Goal: Information Seeking & Learning: Learn about a topic

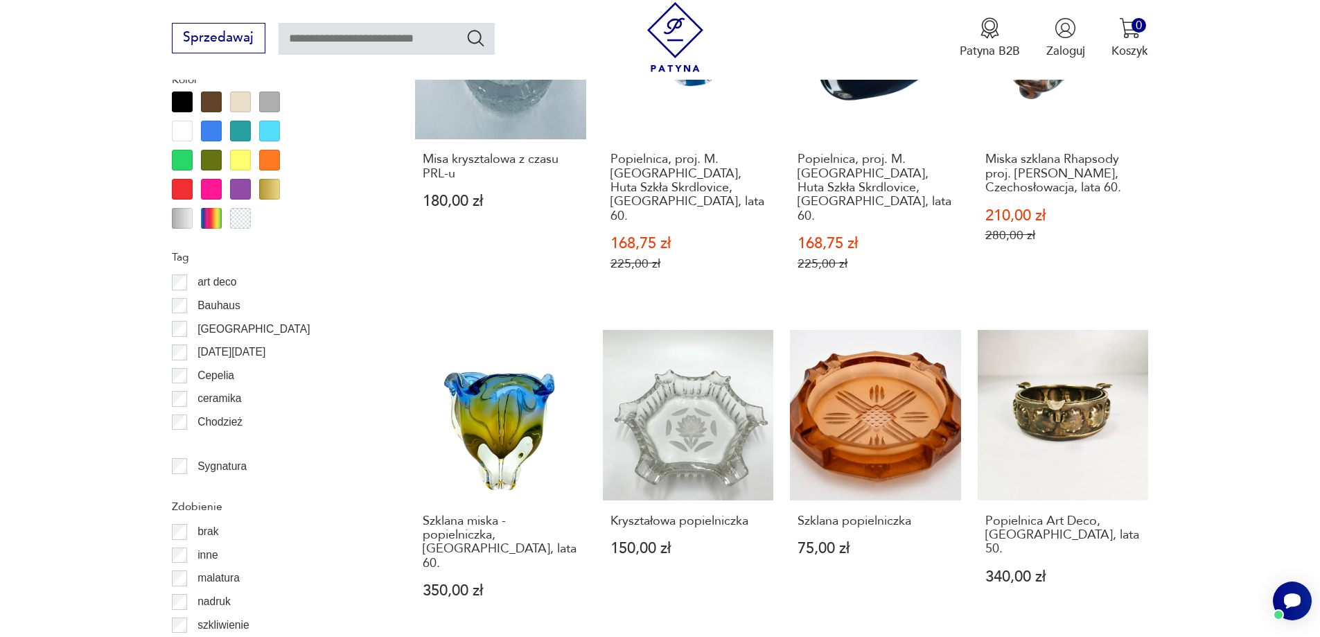
scroll to position [1436, 0]
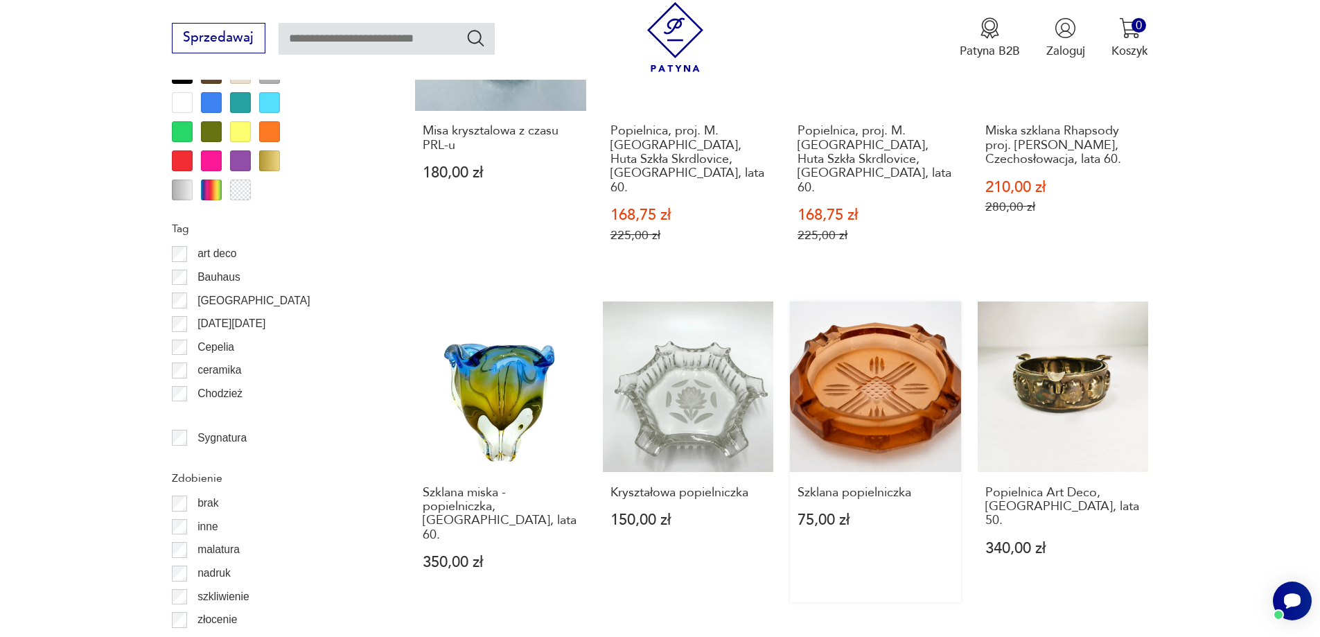
click at [859, 383] on link "Szklana popielniczka 75,00 zł" at bounding box center [875, 451] width 171 height 301
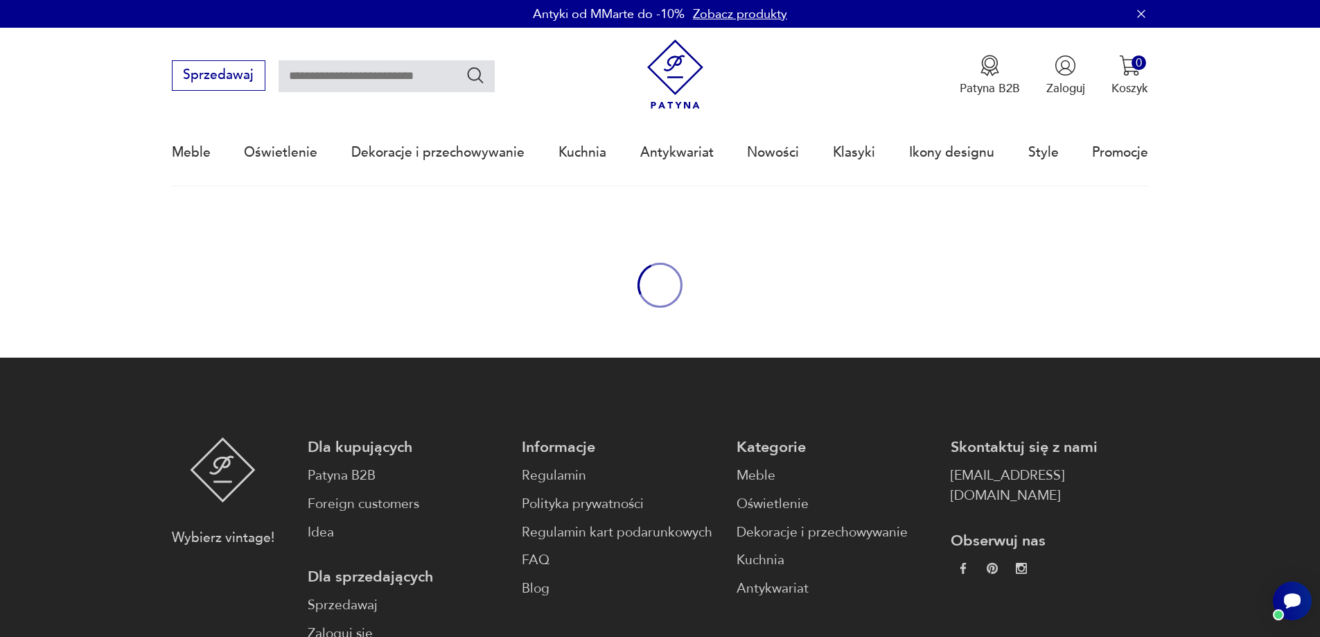
click at [744, 330] on div "oval-loading" at bounding box center [660, 285] width 1320 height 145
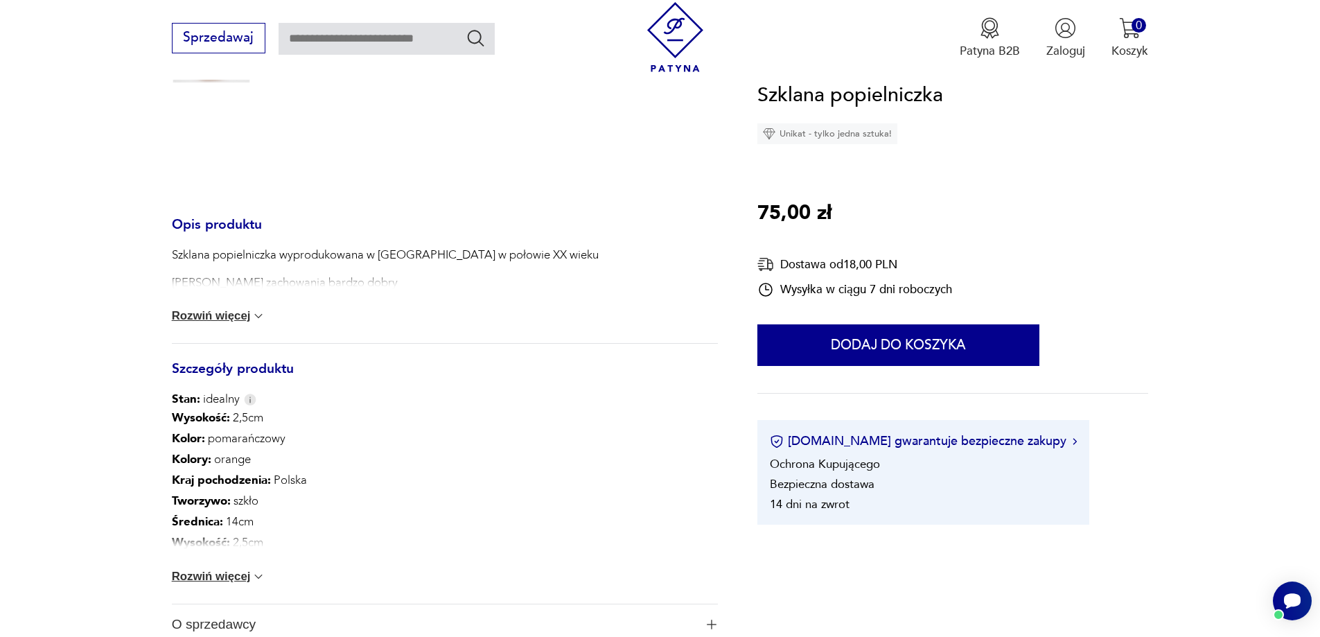
scroll to position [416, 0]
click at [198, 577] on button "Rozwiń więcej" at bounding box center [219, 574] width 94 height 14
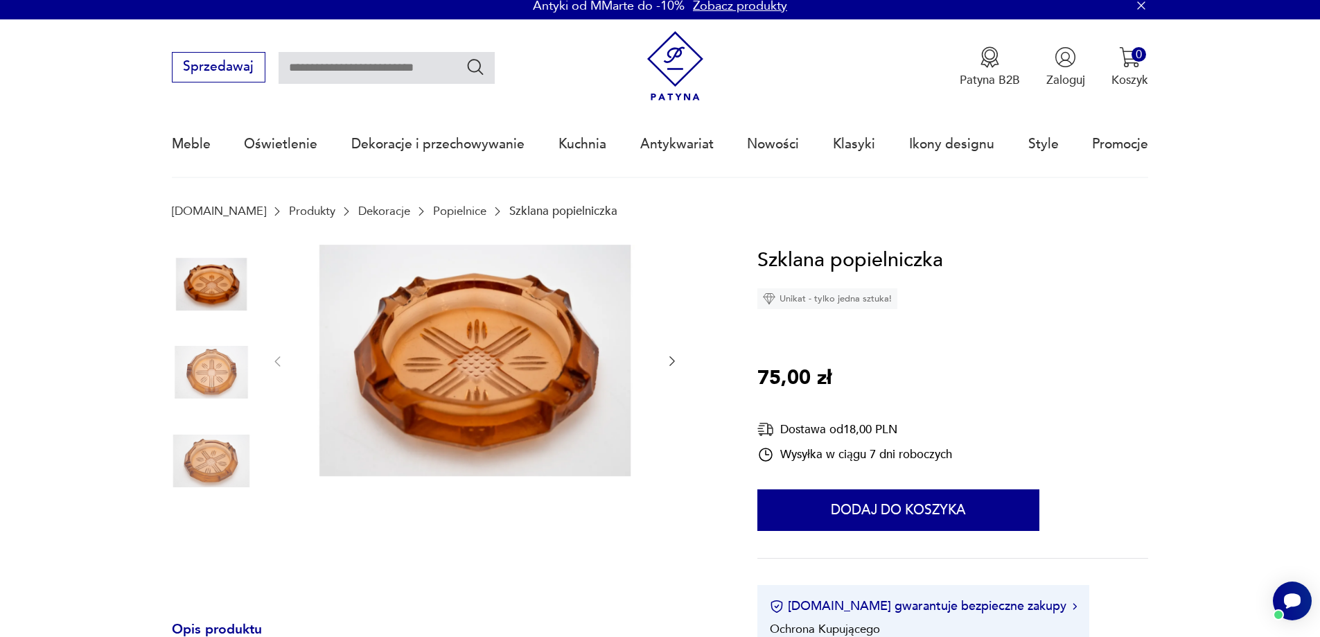
scroll to position [0, 0]
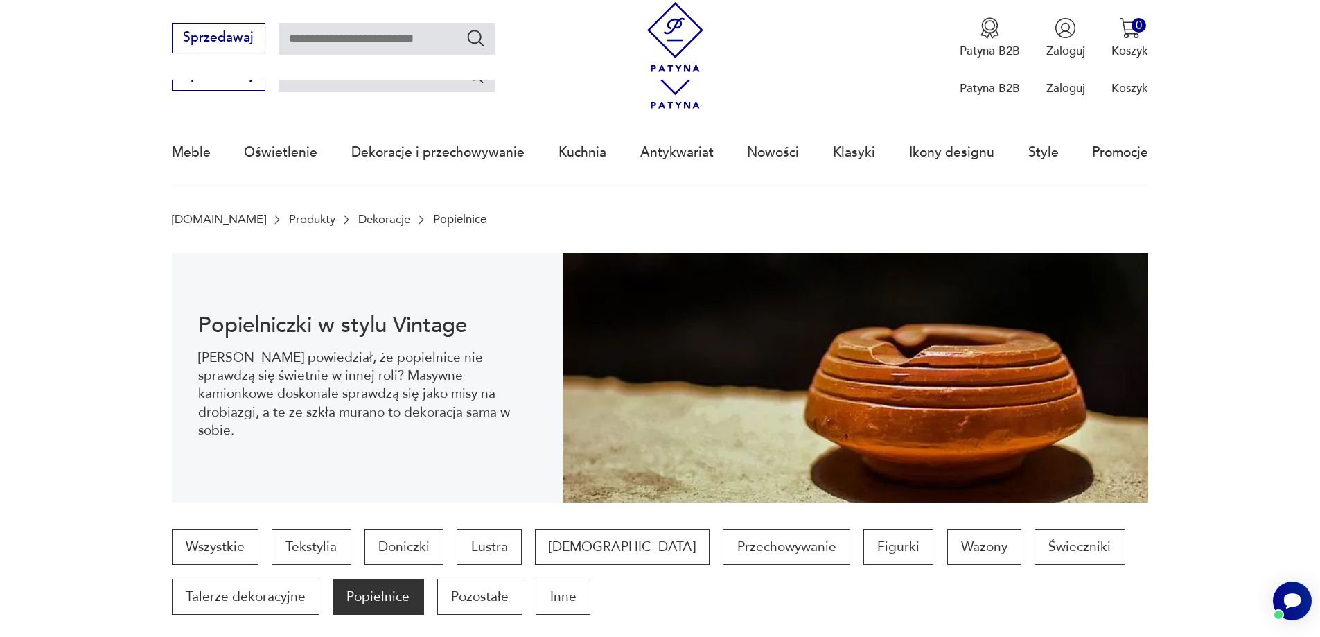
scroll to position [1588, 0]
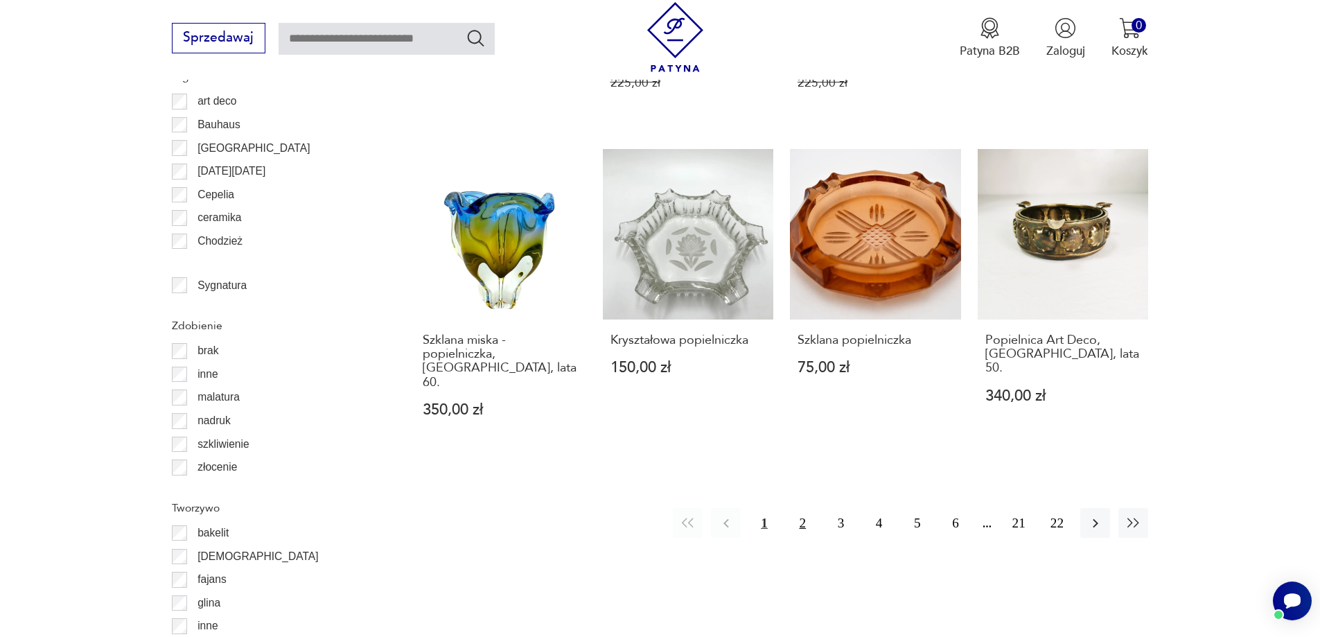
click at [804, 508] on button "2" at bounding box center [803, 523] width 30 height 30
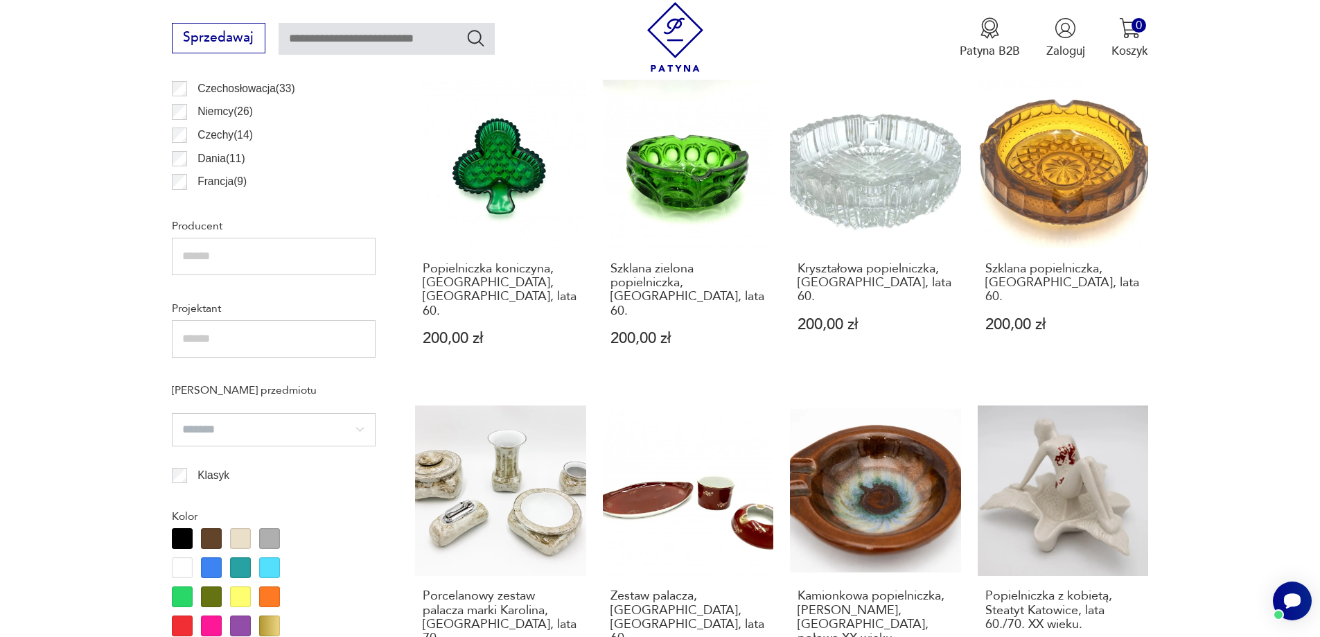
scroll to position [988, 0]
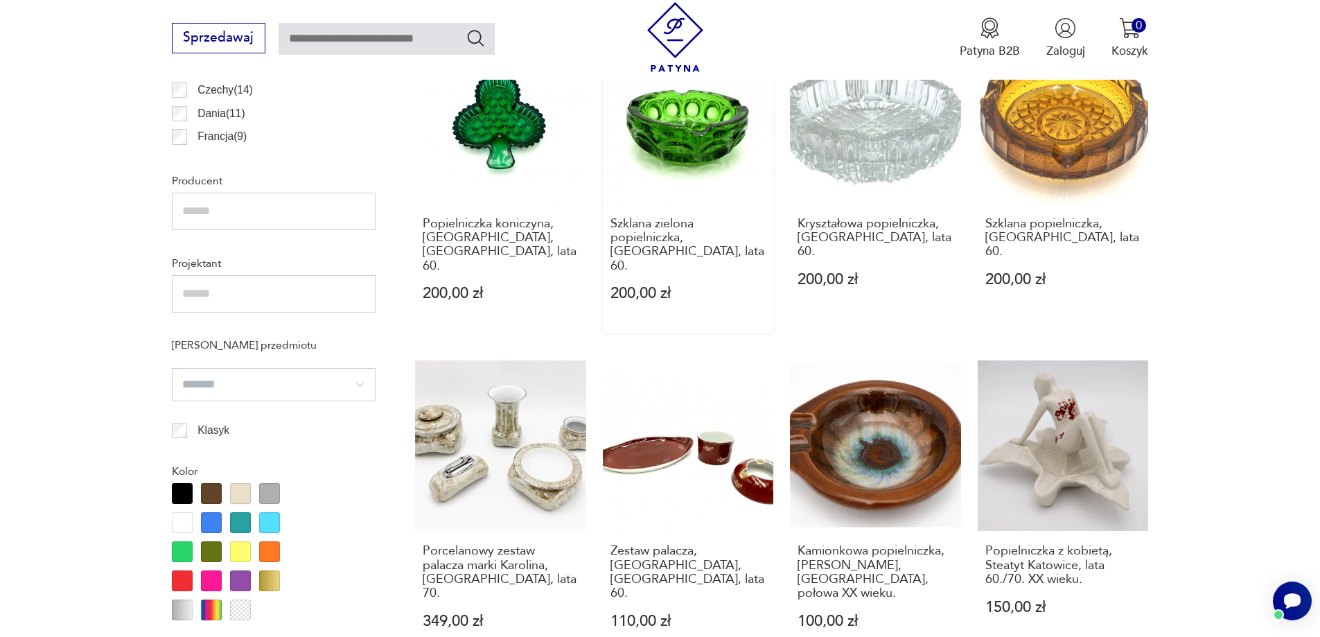
click at [741, 121] on link "Szklana zielona popielniczka, [GEOGRAPHIC_DATA], lata 60. 200,00 zł" at bounding box center [688, 183] width 171 height 301
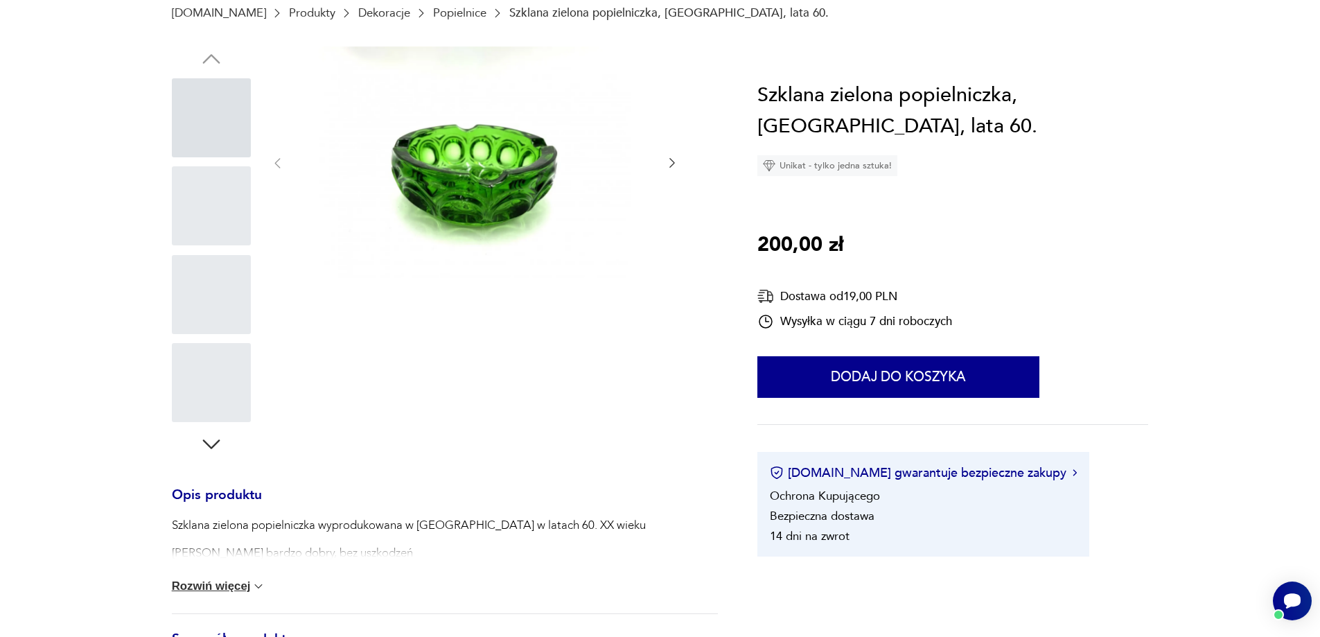
scroll to position [29, 0]
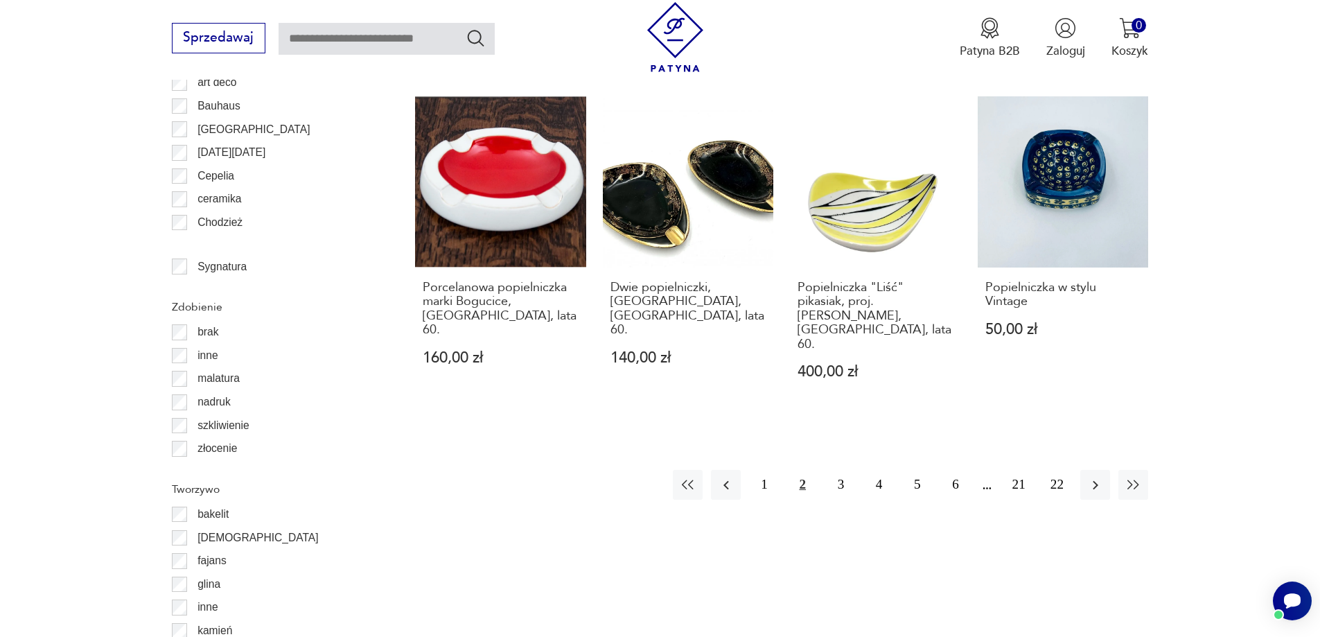
scroll to position [1608, 0]
click at [841, 469] on button "3" at bounding box center [841, 484] width 30 height 30
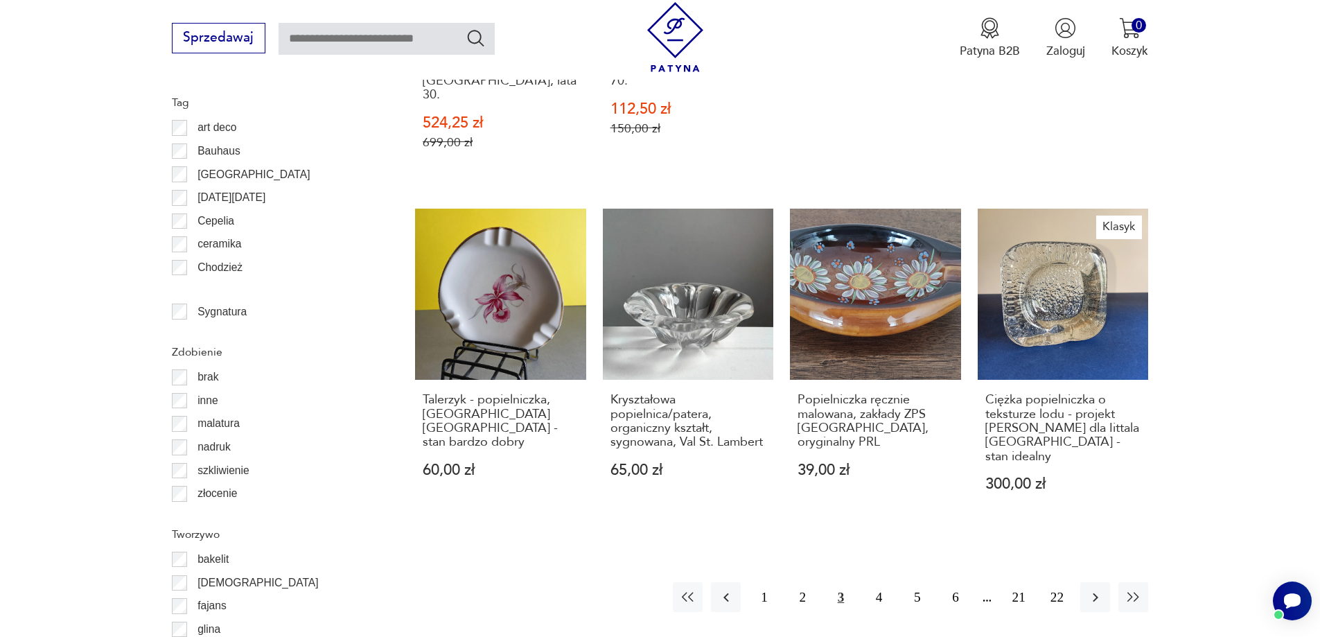
scroll to position [1598, 0]
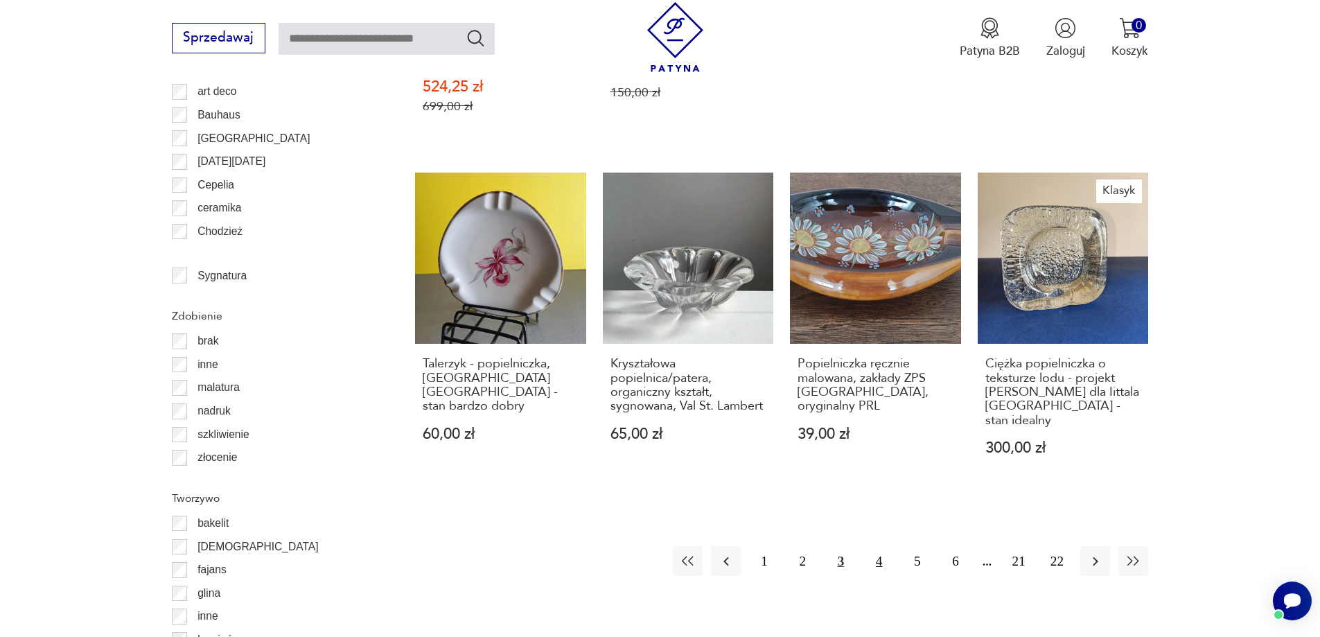
click at [879, 546] on button "4" at bounding box center [879, 561] width 30 height 30
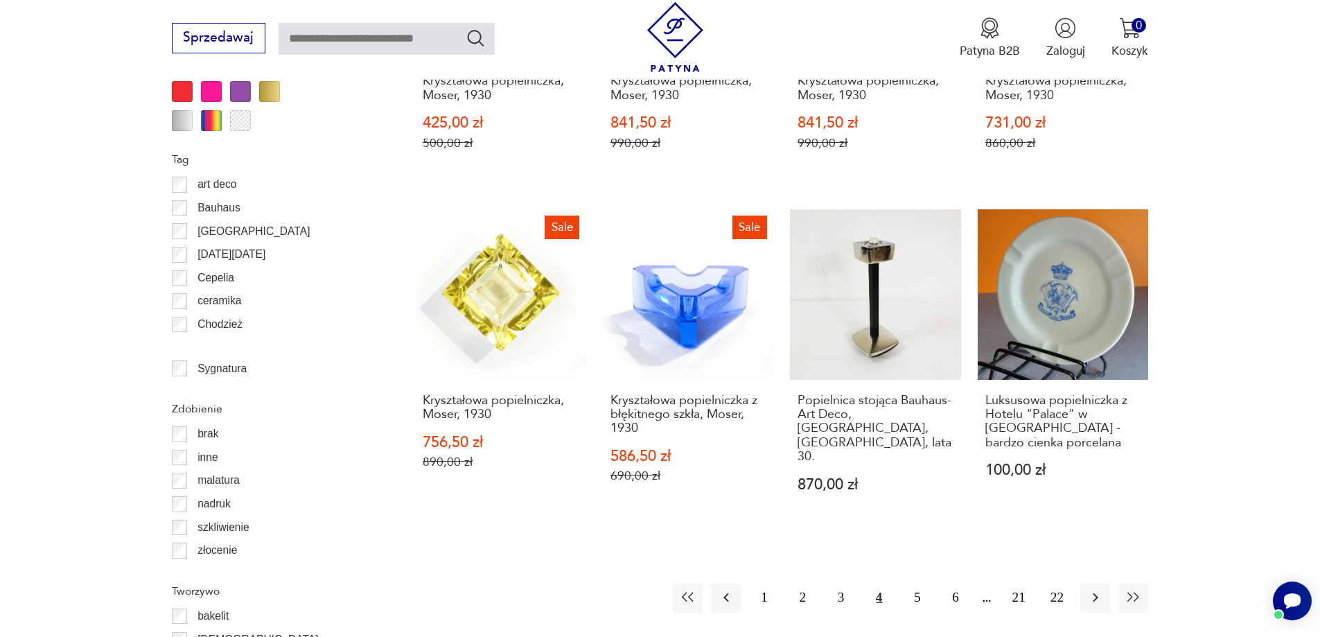
scroll to position [1515, 0]
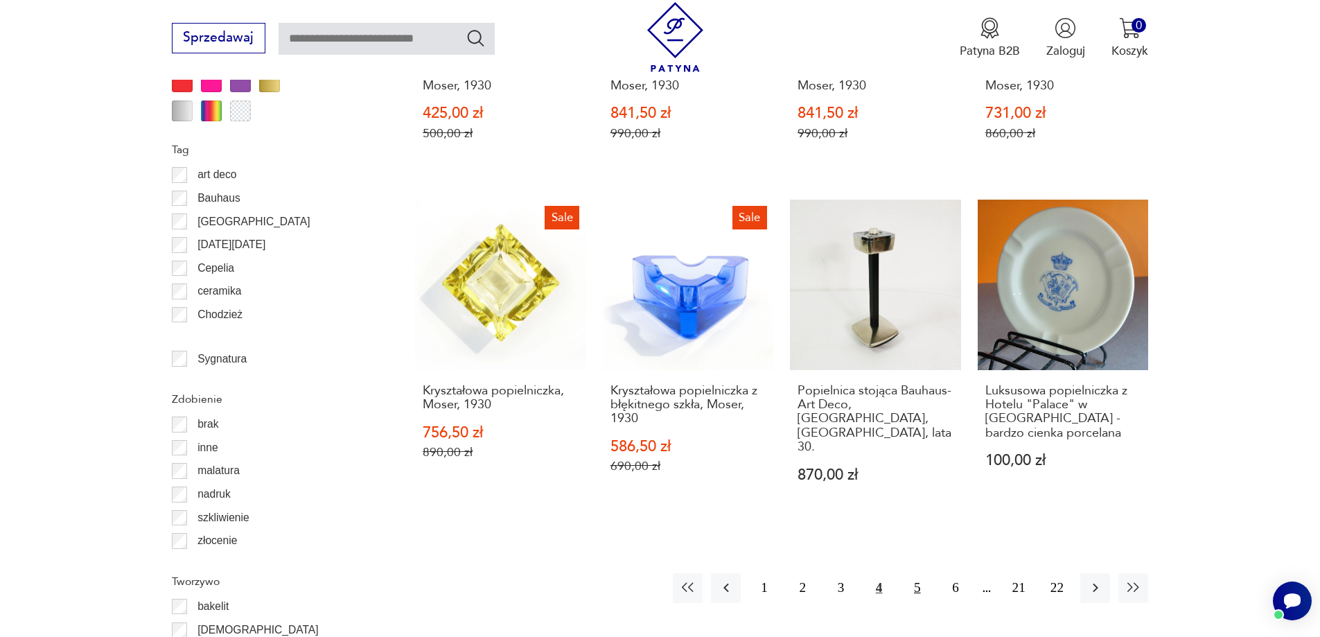
click at [918, 573] on button "5" at bounding box center [917, 588] width 30 height 30
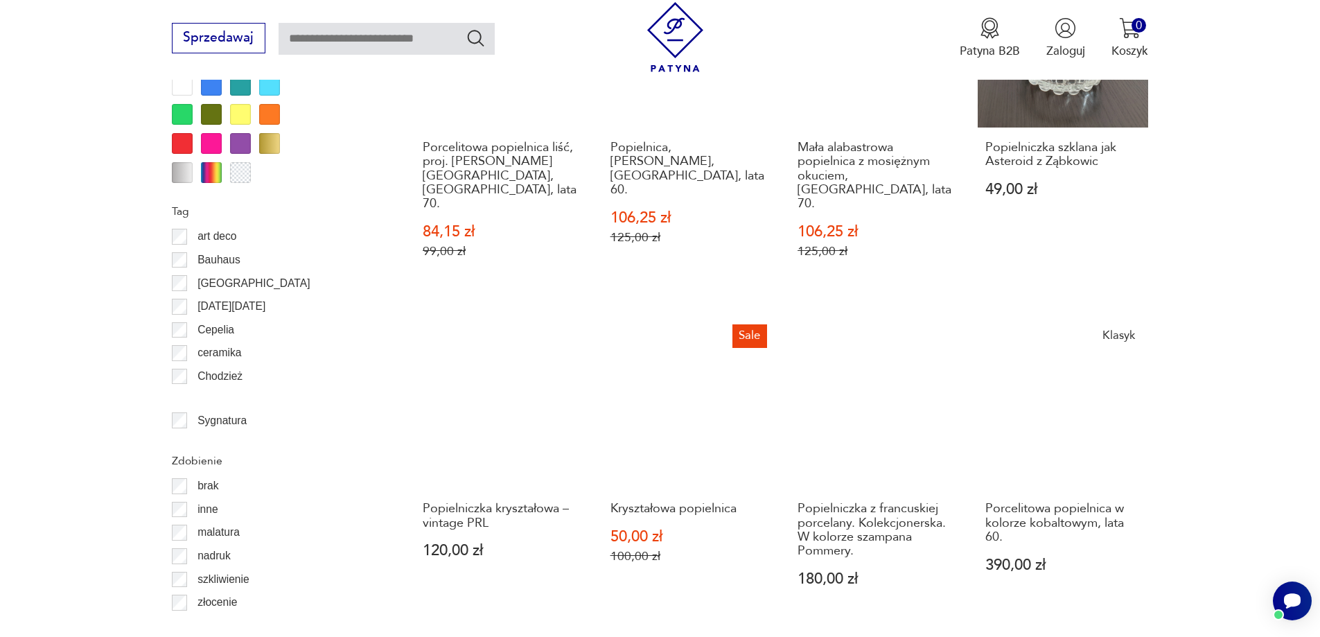
scroll to position [1570, 0]
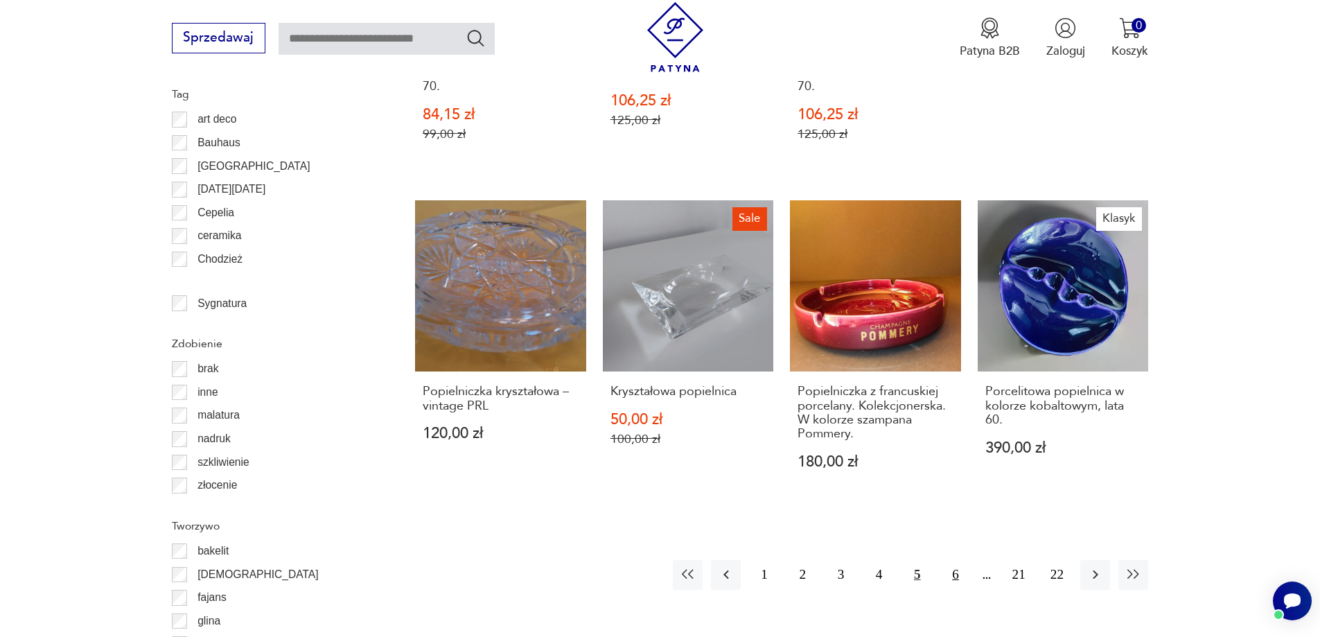
click at [957, 560] on button "6" at bounding box center [955, 575] width 30 height 30
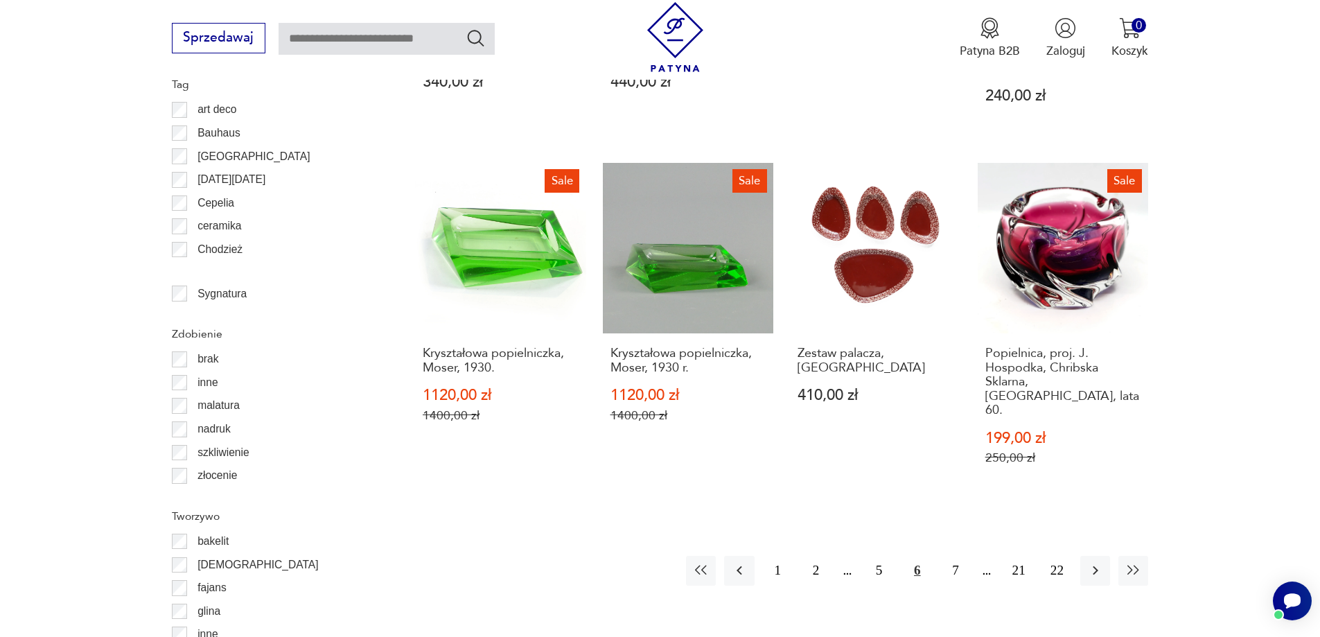
scroll to position [1598, 0]
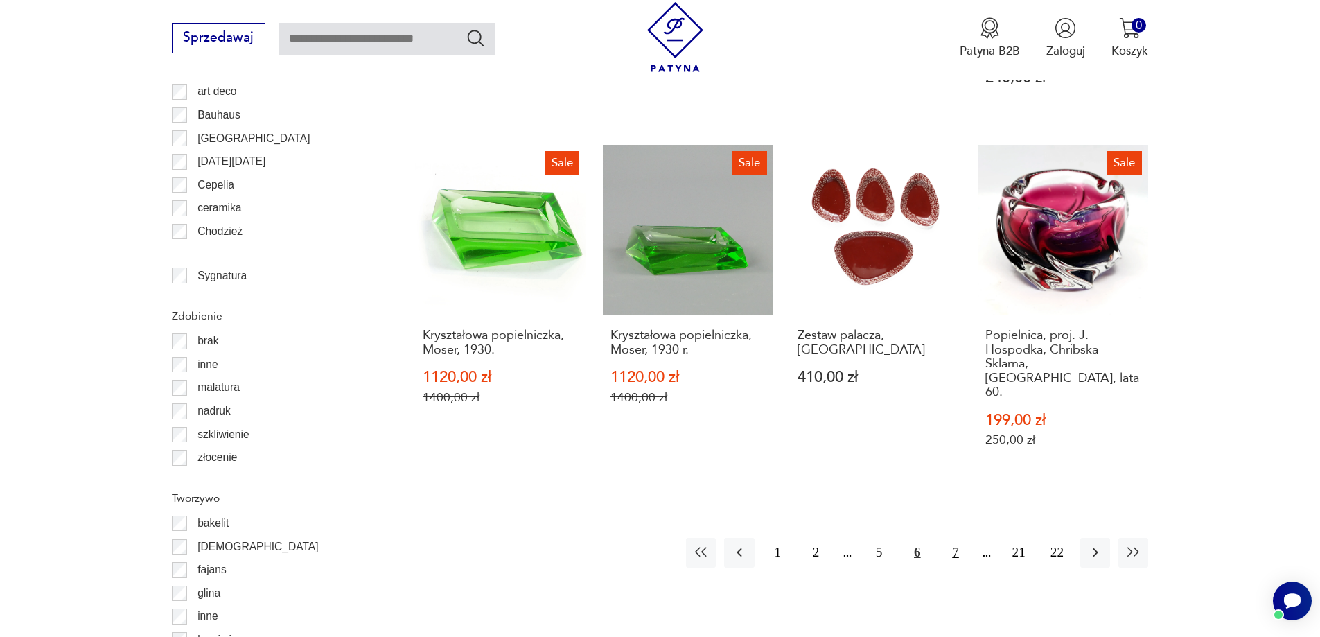
click at [957, 538] on button "7" at bounding box center [955, 553] width 30 height 30
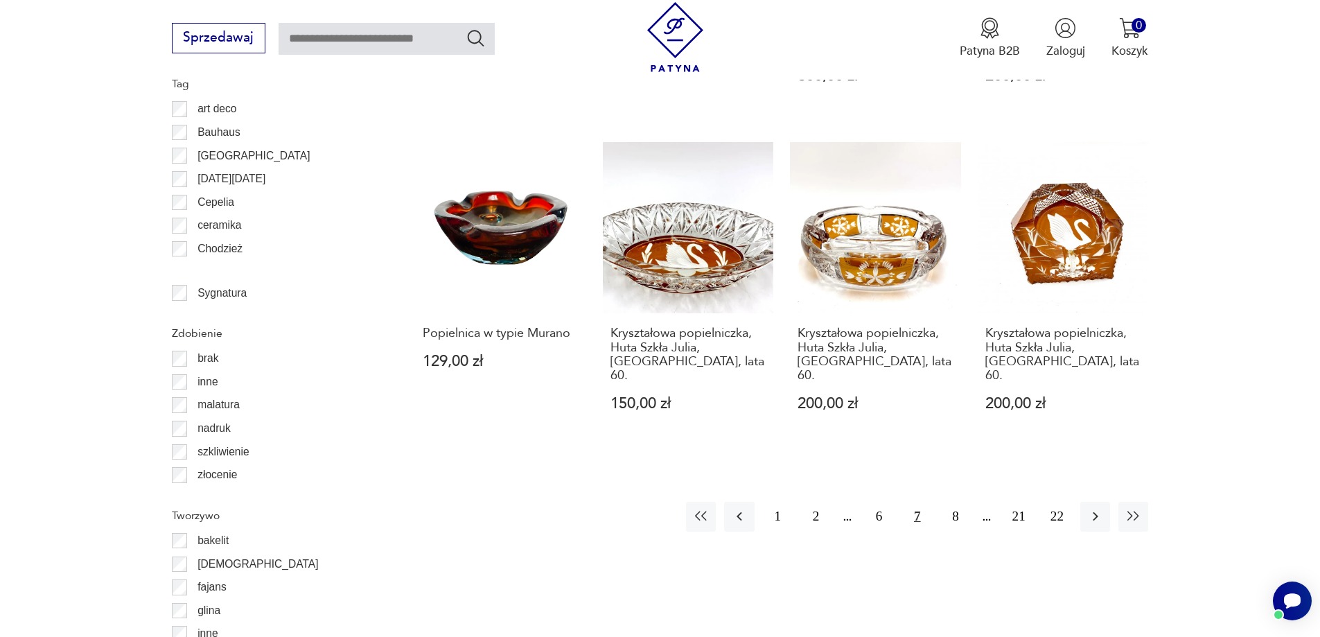
scroll to position [1598, 0]
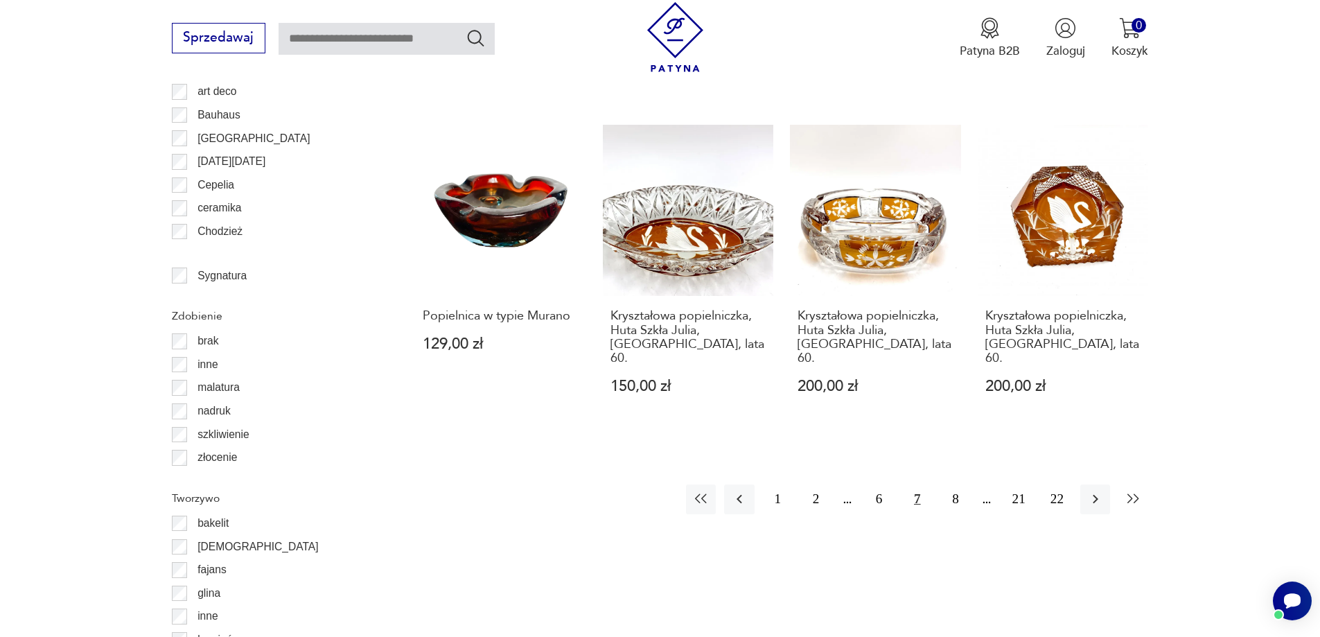
click at [1135, 494] on icon "button" at bounding box center [1134, 499] width 12 height 10
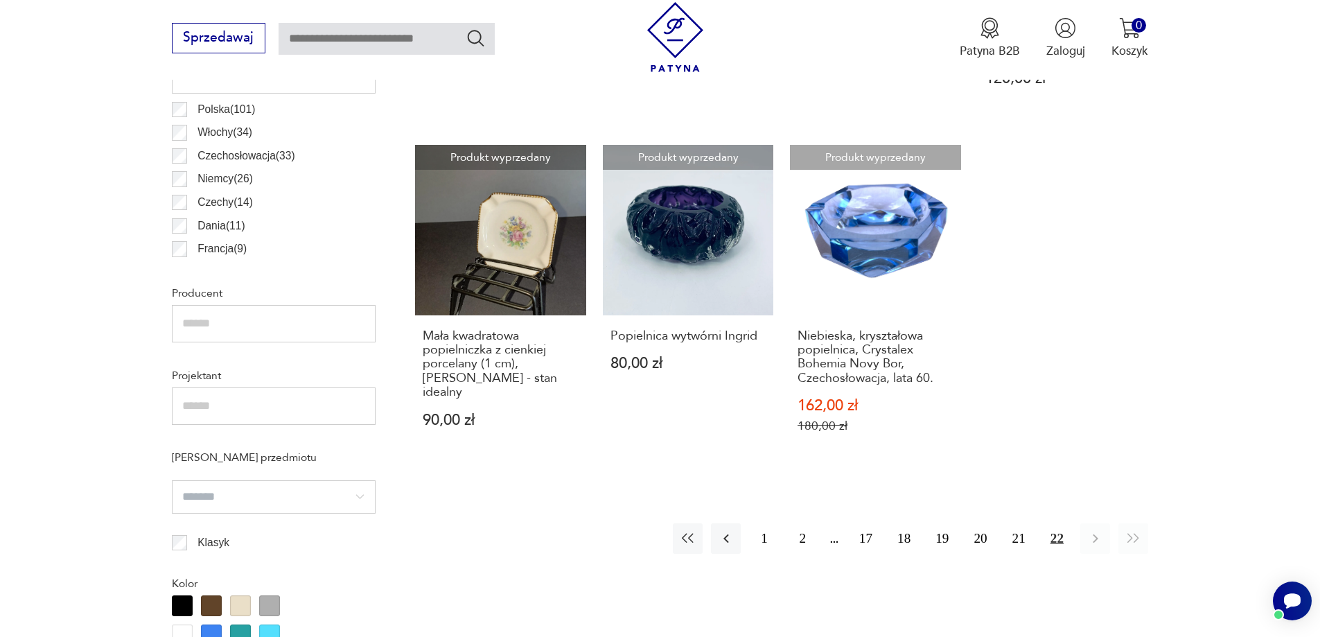
scroll to position [905, 0]
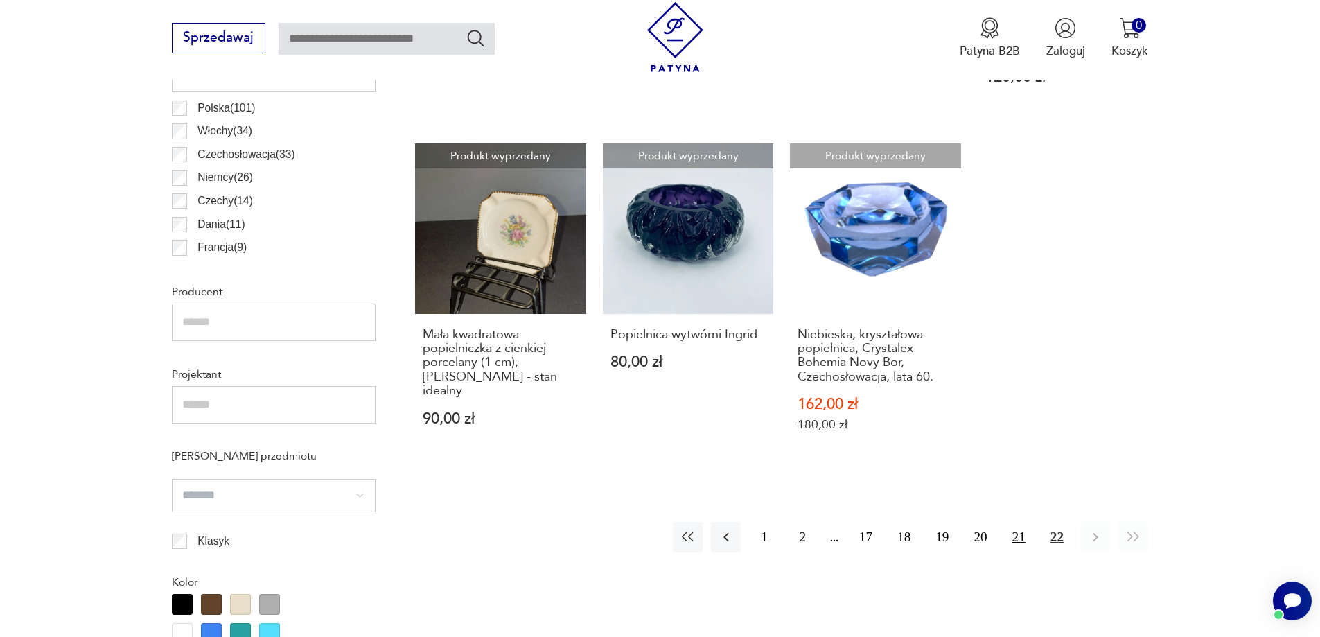
click at [1021, 525] on button "21" at bounding box center [1019, 537] width 30 height 30
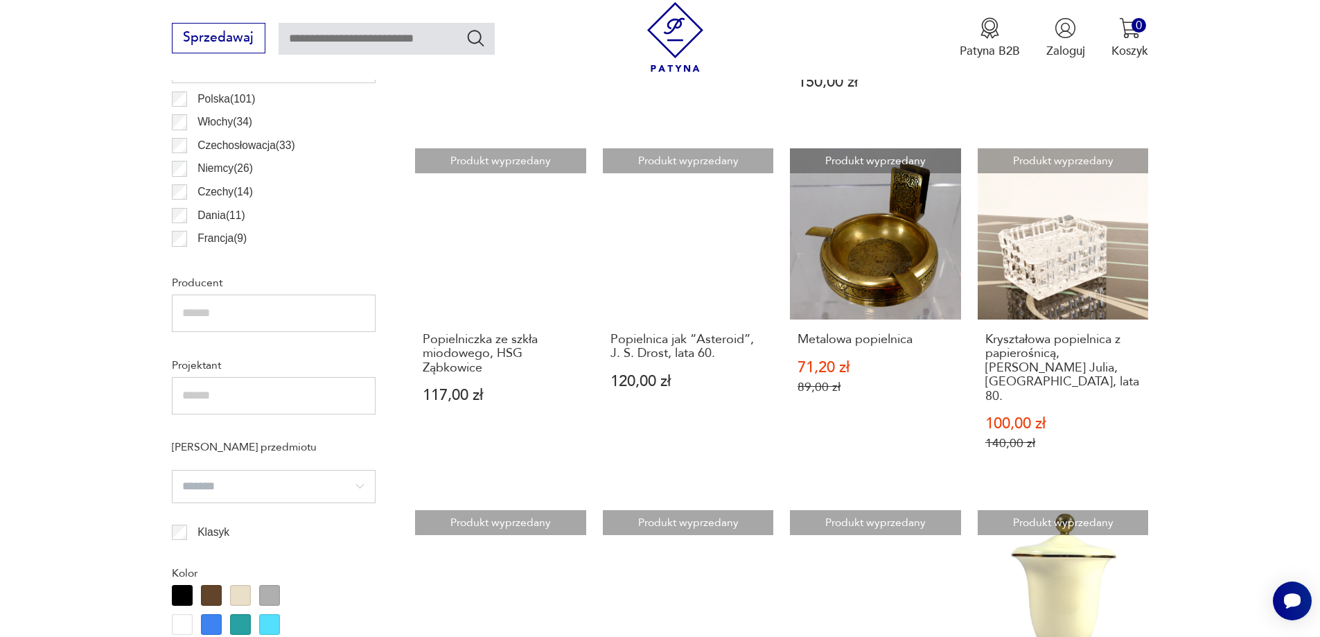
scroll to position [933, 0]
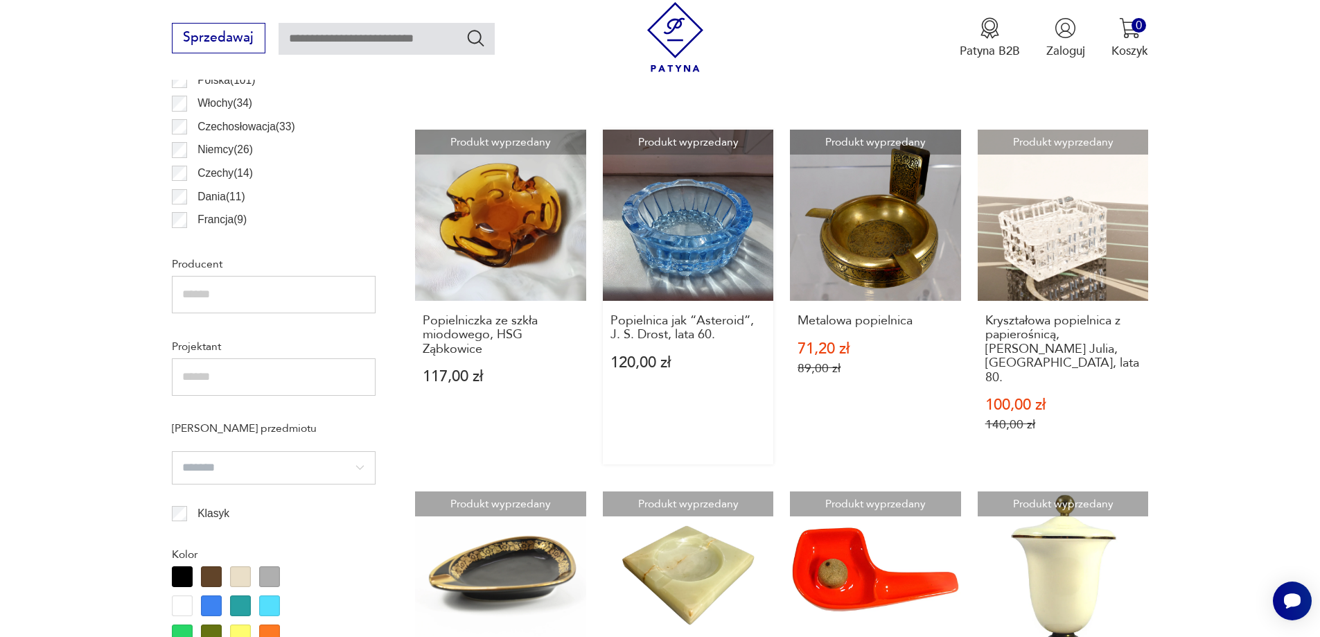
click at [663, 229] on link "Produkt wyprzedany Popielnica jak “Asteroid”, J. S. Drost, lata 60. 120,00 zł" at bounding box center [688, 297] width 171 height 335
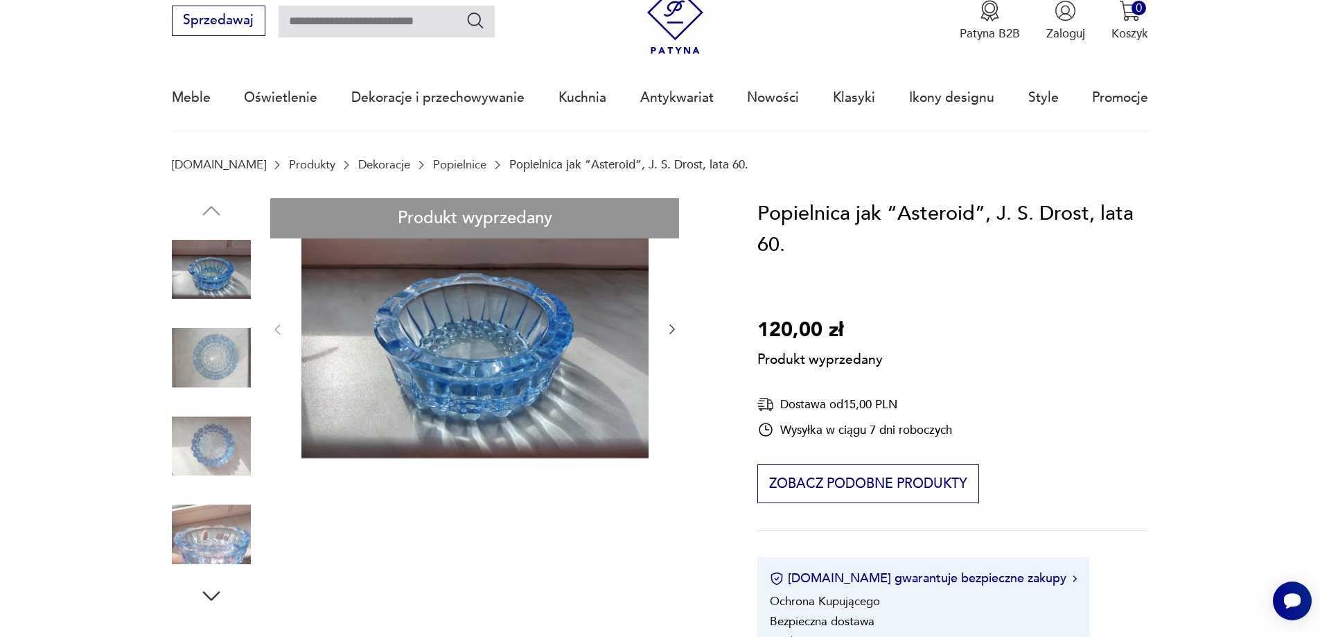
scroll to position [55, 0]
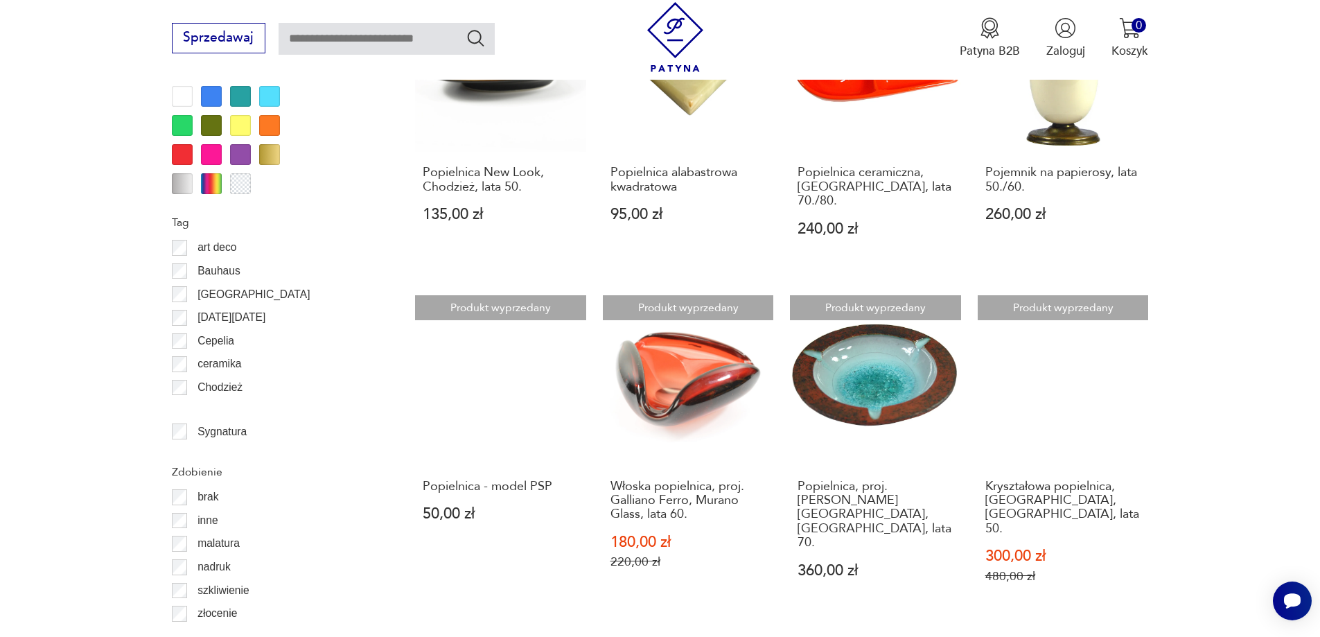
scroll to position [1460, 0]
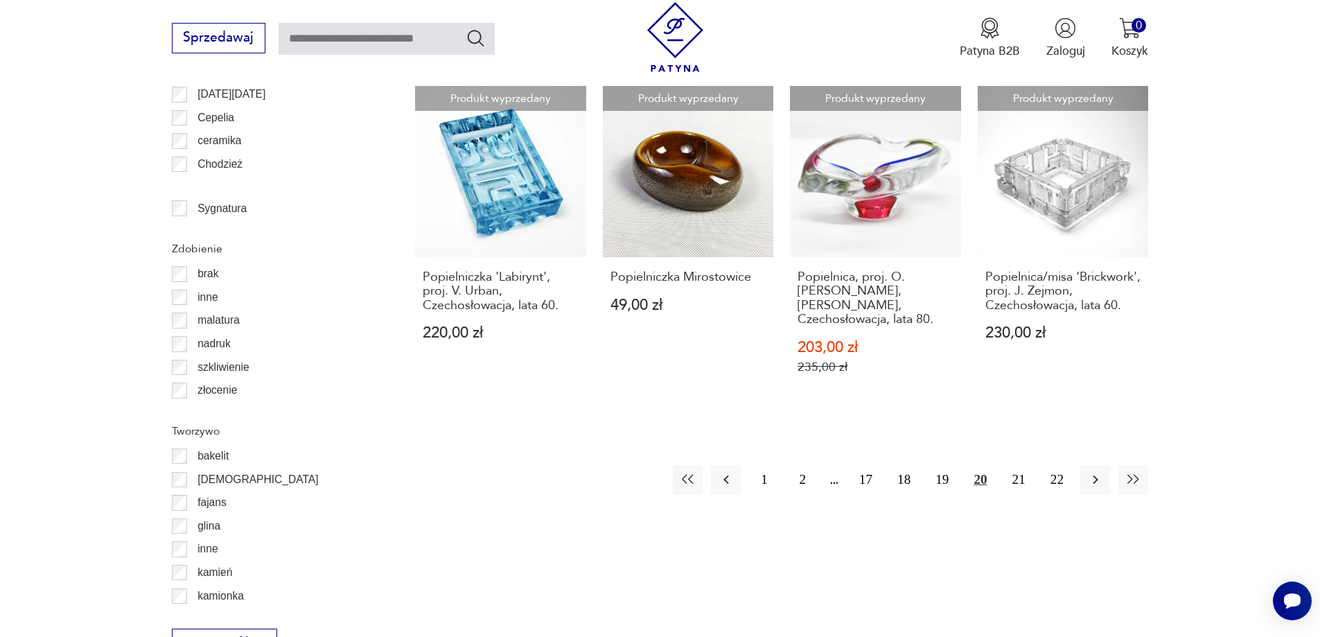
scroll to position [1764, 0]
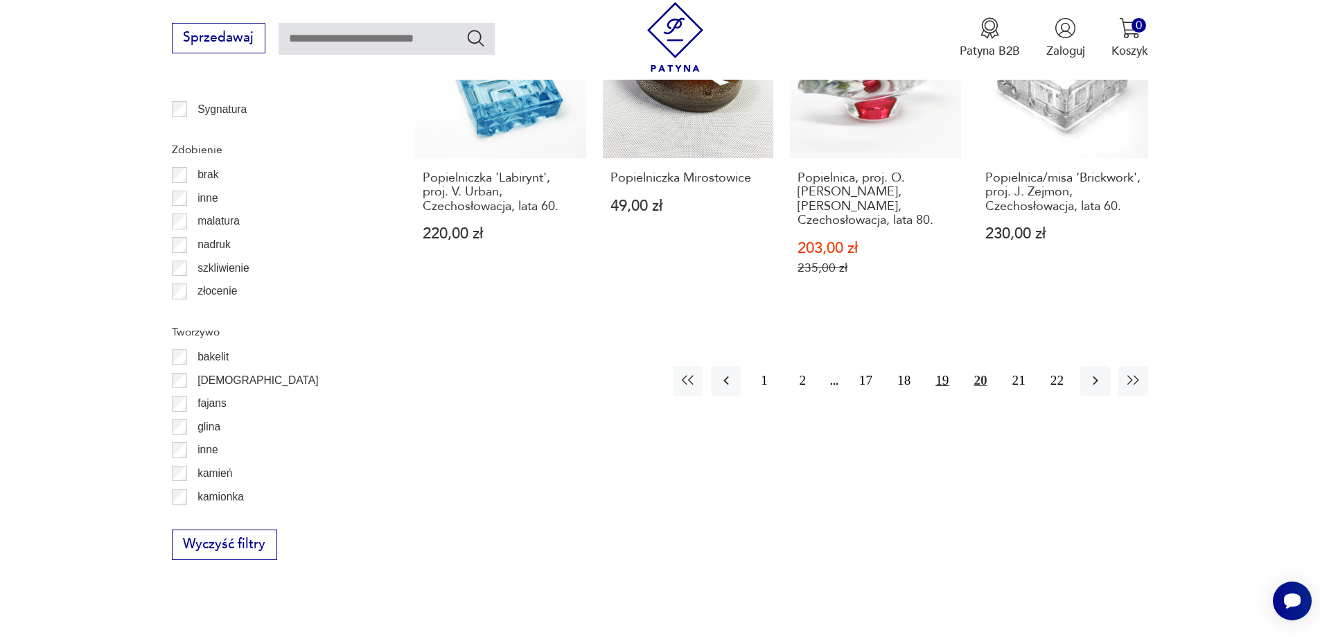
click at [940, 366] on button "19" at bounding box center [942, 381] width 30 height 30
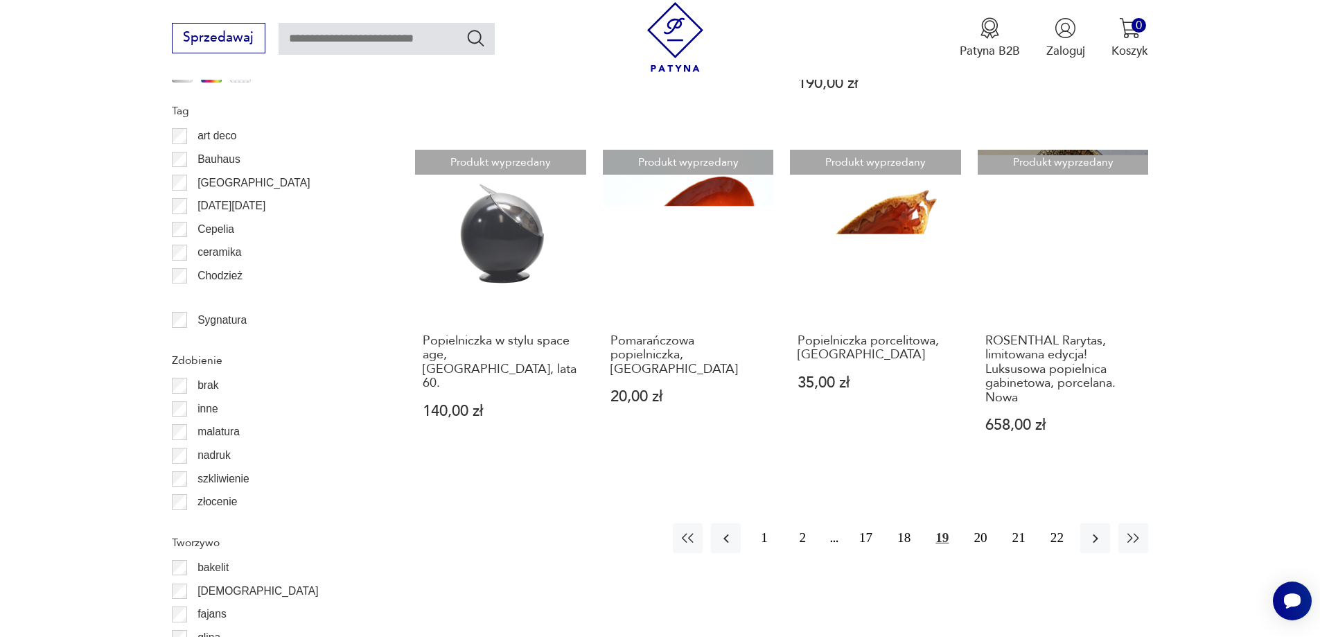
scroll to position [1598, 0]
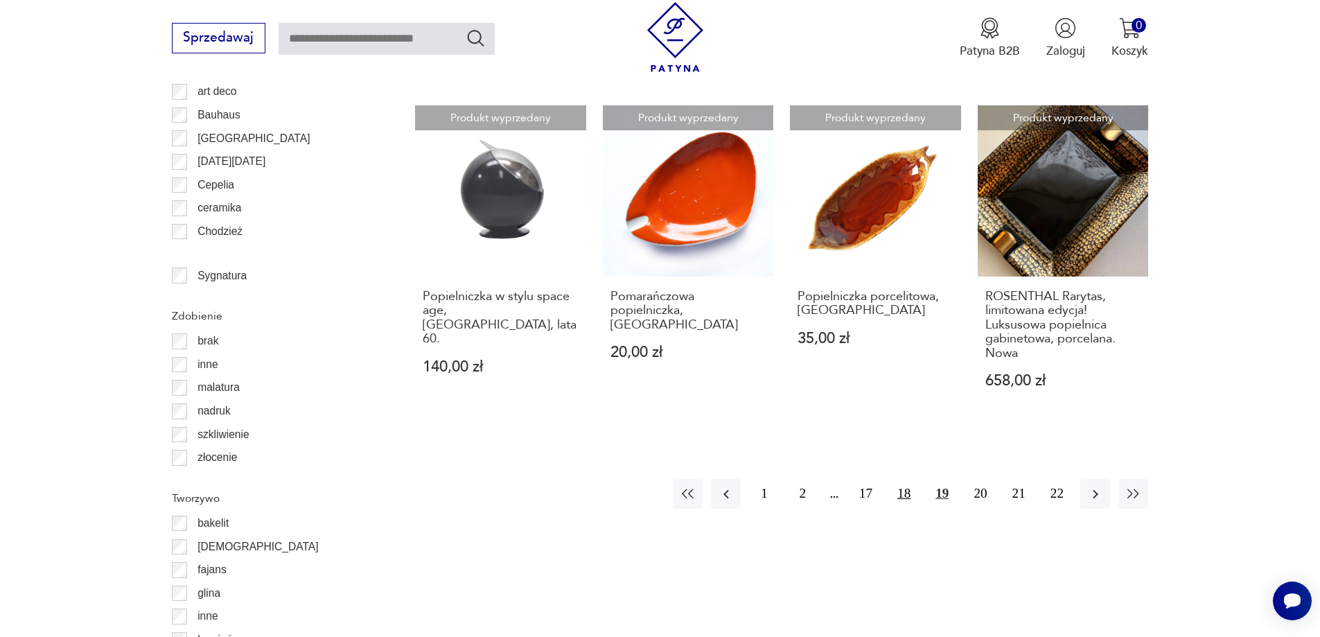
click at [905, 479] on button "18" at bounding box center [904, 494] width 30 height 30
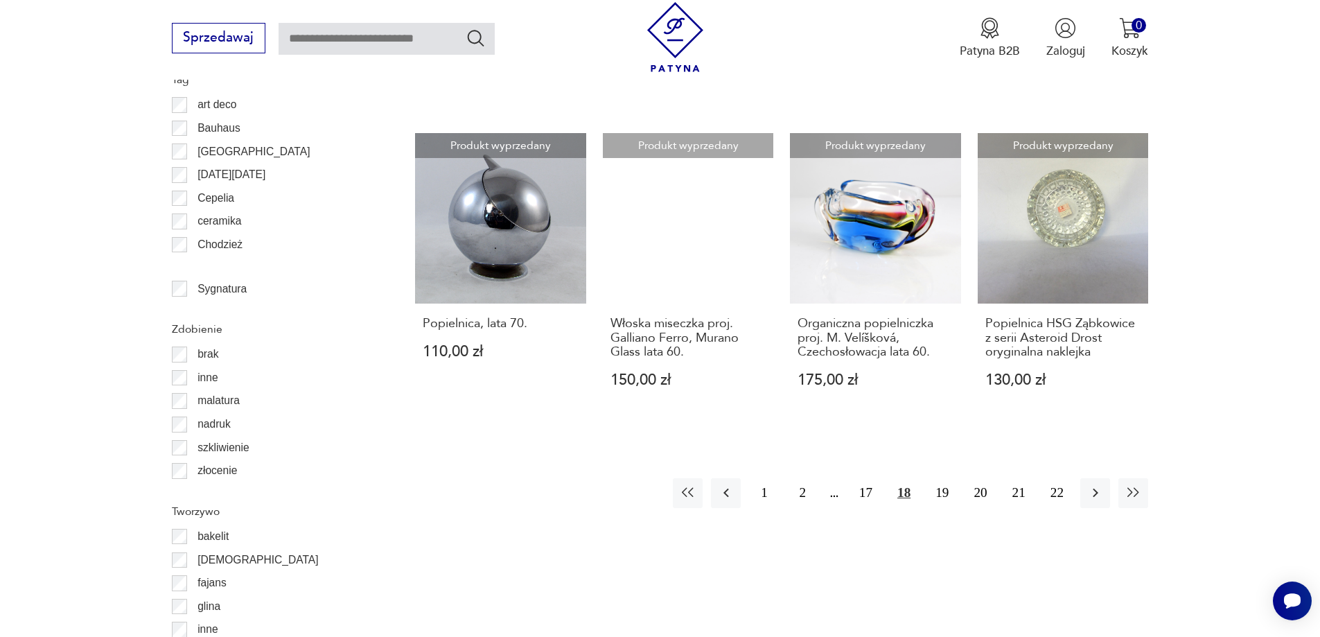
scroll to position [1709, 0]
